Goal: Book appointment/travel/reservation

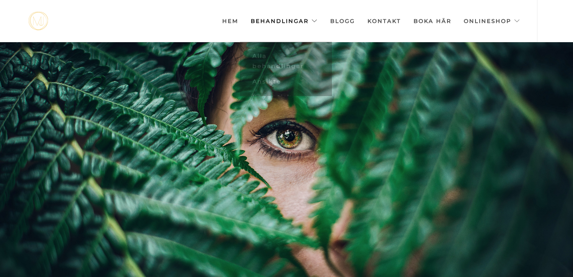
click at [275, 27] on link "Behandlingar" at bounding box center [284, 21] width 67 height 42
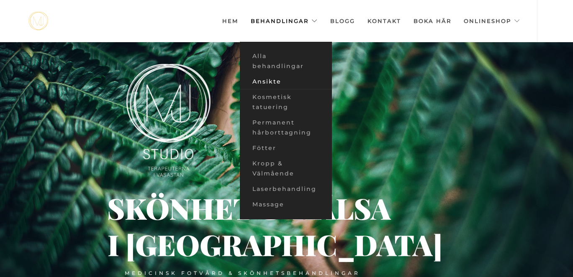
click at [274, 80] on link "Ansikte" at bounding box center [286, 81] width 92 height 15
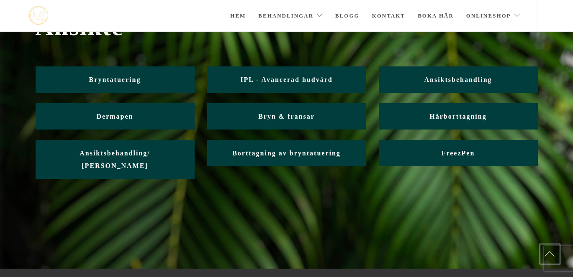
scroll to position [44, 0]
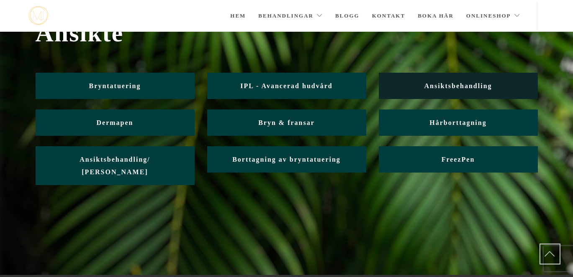
click at [454, 77] on link "Ansiktsbehandling" at bounding box center [458, 86] width 159 height 26
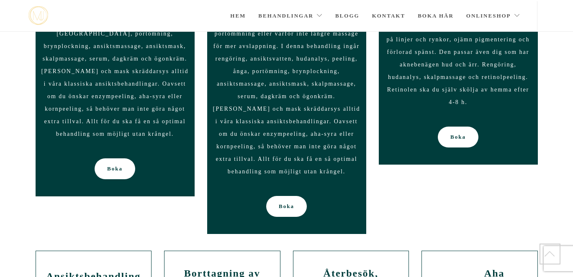
scroll to position [832, 0]
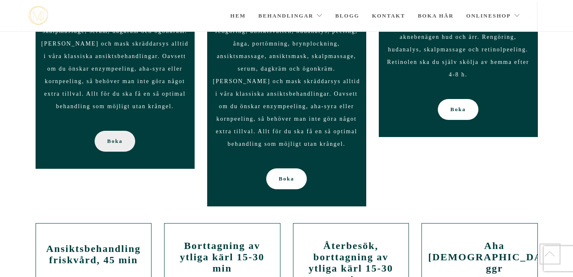
click at [125, 131] on link "Boka" at bounding box center [115, 141] width 41 height 21
